Goal: Check status: Check status

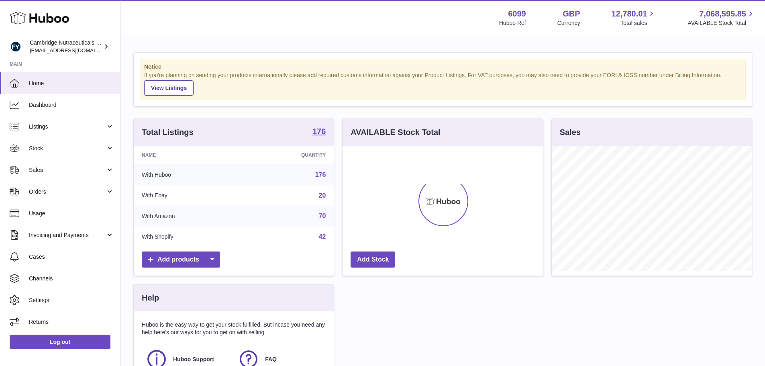
scroll to position [125, 200]
click at [58, 172] on span "Sales" at bounding box center [67, 170] width 77 height 8
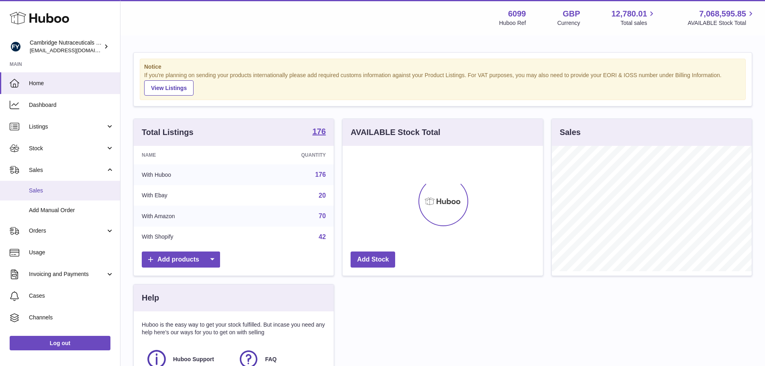
click at [58, 193] on span "Sales" at bounding box center [71, 191] width 85 height 8
click at [44, 193] on span "Sales" at bounding box center [71, 191] width 85 height 8
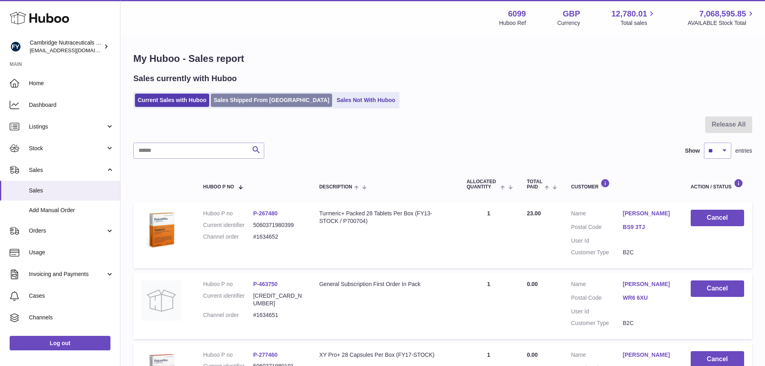
click at [230, 102] on link "Sales Shipped From [GEOGRAPHIC_DATA]" at bounding box center [271, 100] width 121 height 13
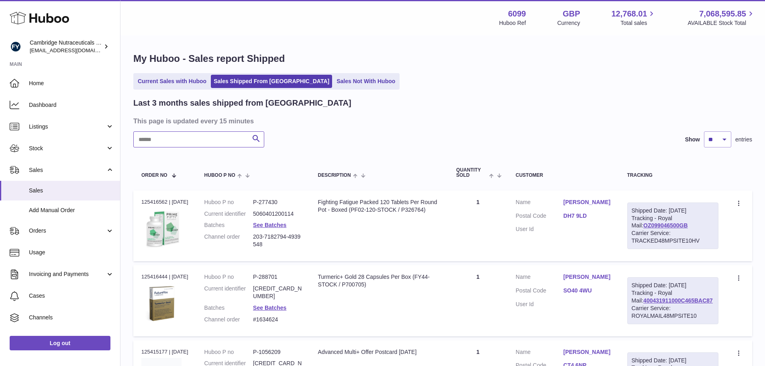
click at [184, 140] on input "text" at bounding box center [198, 139] width 131 height 16
paste input "text"
click at [168, 137] on input "text" at bounding box center [198, 139] width 131 height 16
click at [174, 135] on input "text" at bounding box center [198, 139] width 131 height 16
paste input "********"
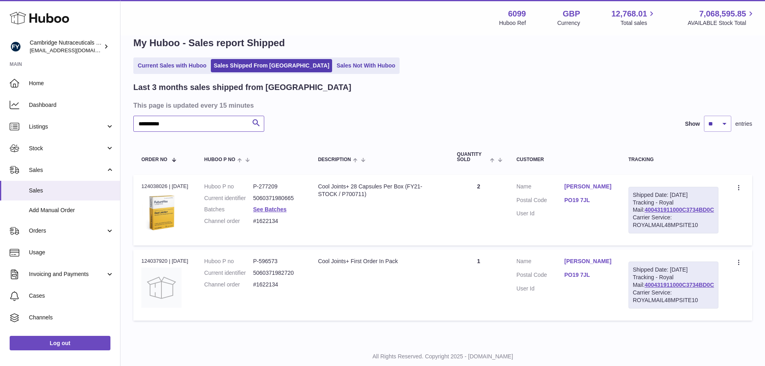
scroll to position [13, 0]
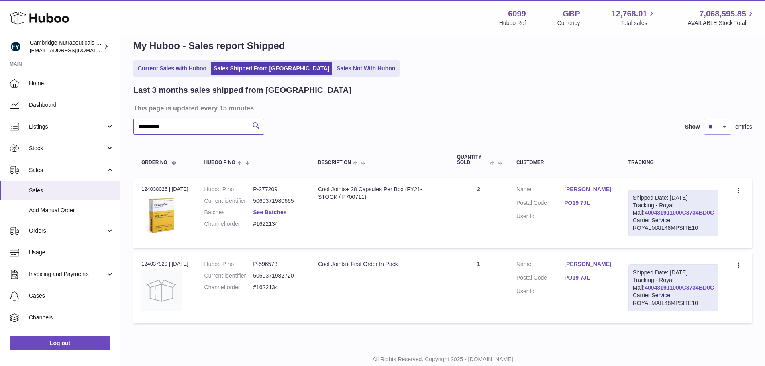
type input "********"
